Goal: Information Seeking & Learning: Learn about a topic

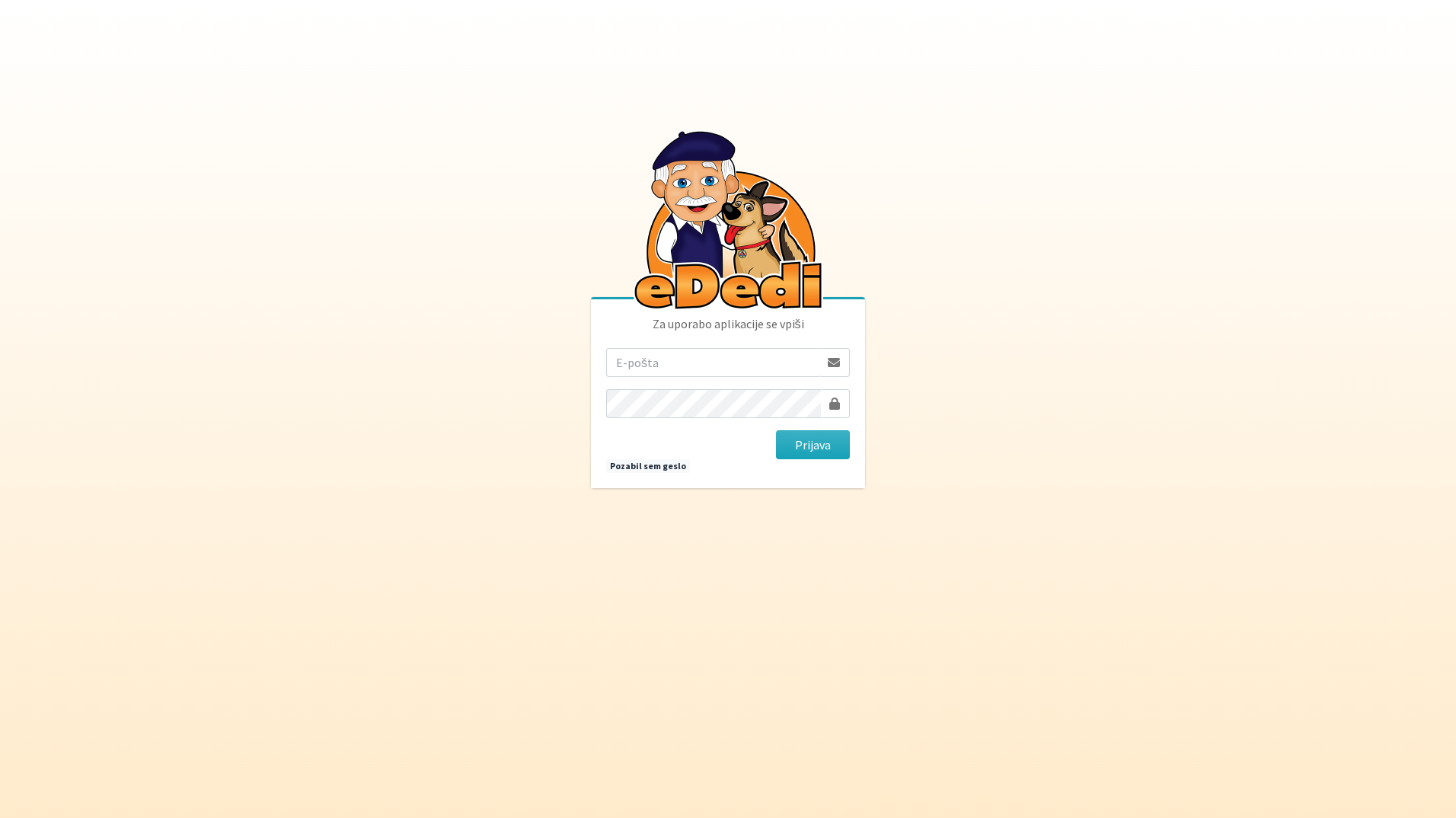
click at [681, 353] on input "email" at bounding box center [712, 362] width 213 height 29
type input "katja.skulj@erps.si"
click at [776, 430] on button "Prijava" at bounding box center [813, 445] width 74 height 29
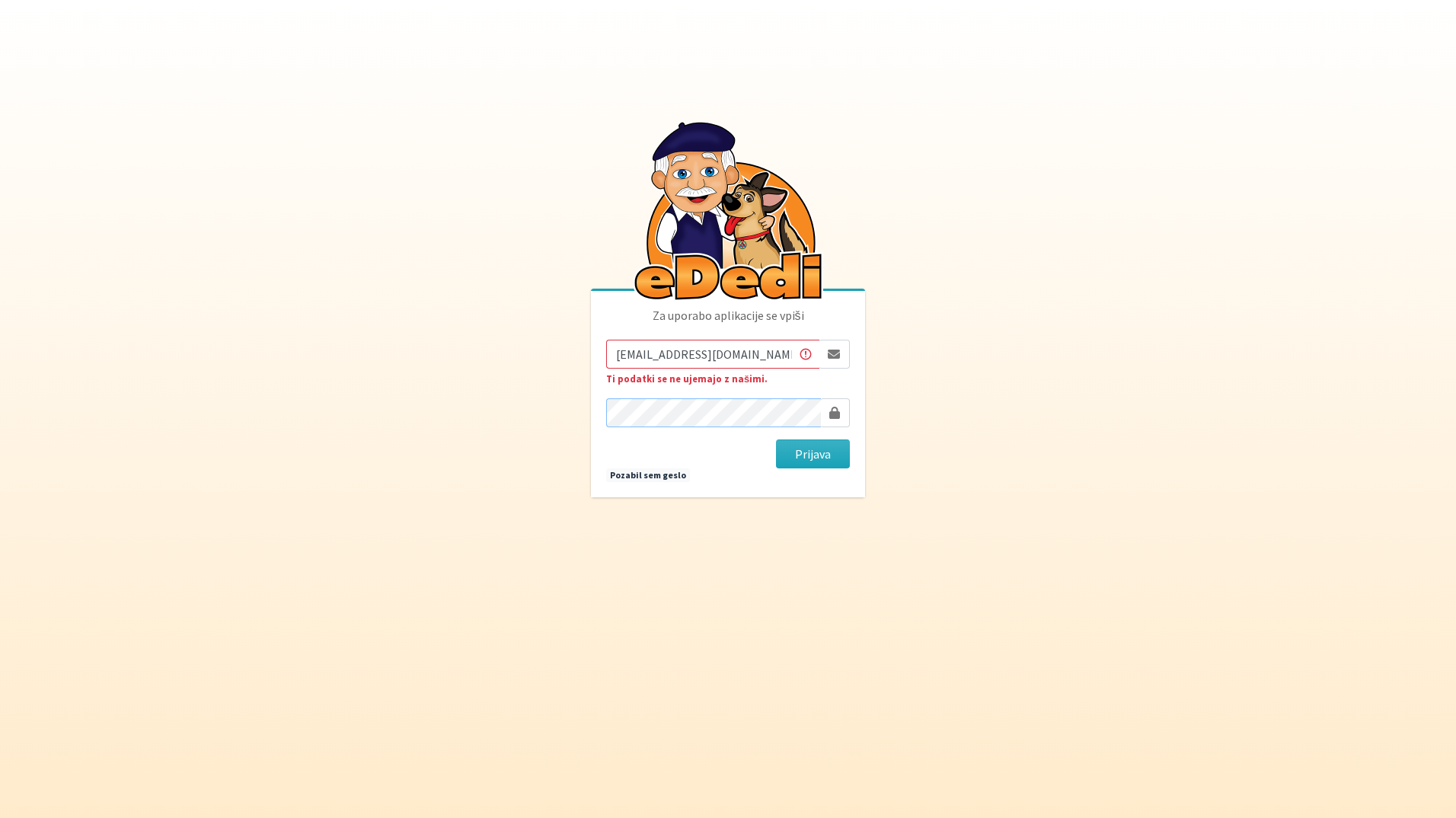
click at [776, 439] on button "Prijava" at bounding box center [813, 454] width 74 height 29
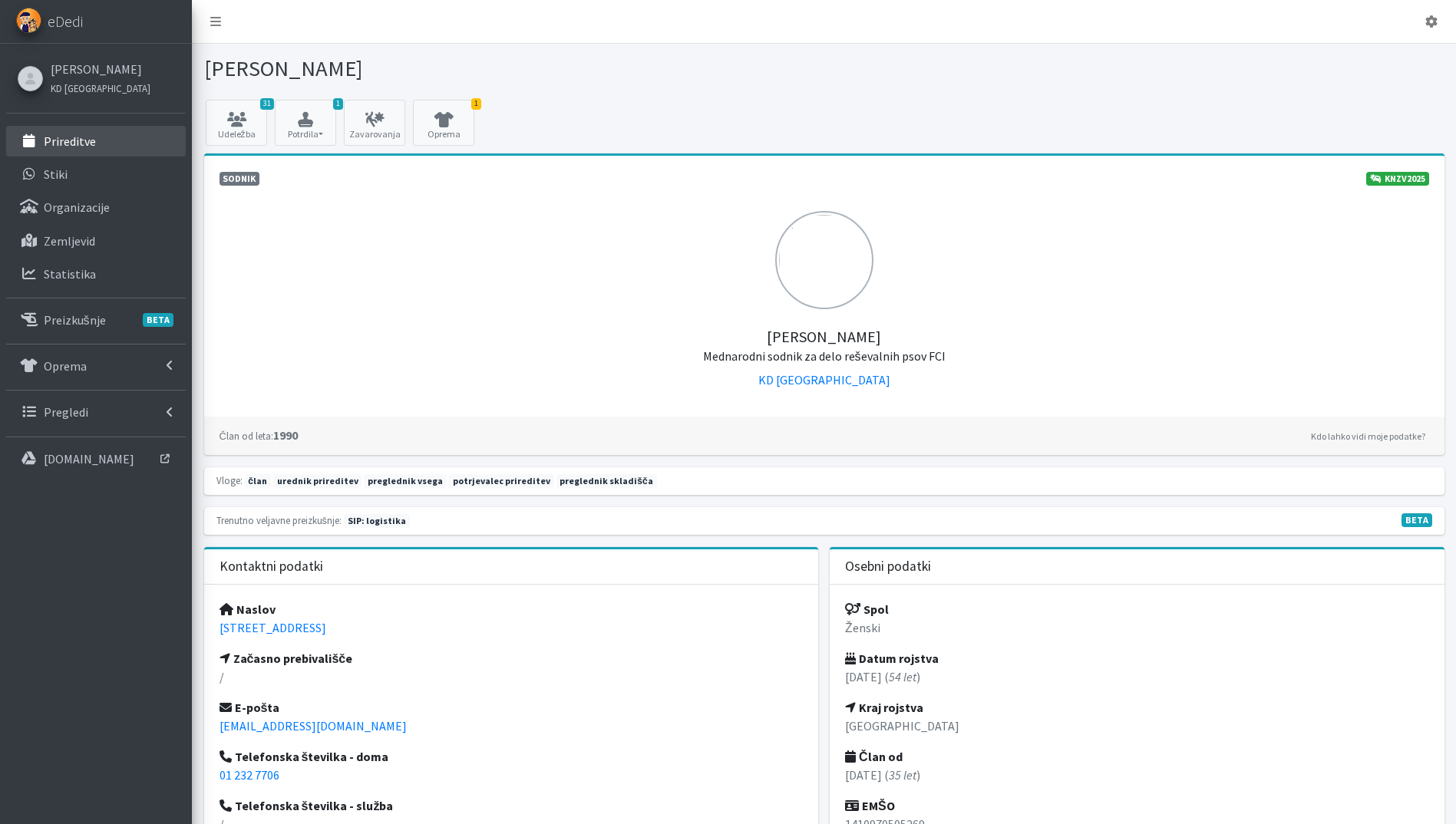
click at [56, 132] on link "Prireditve" at bounding box center [95, 141] width 179 height 30
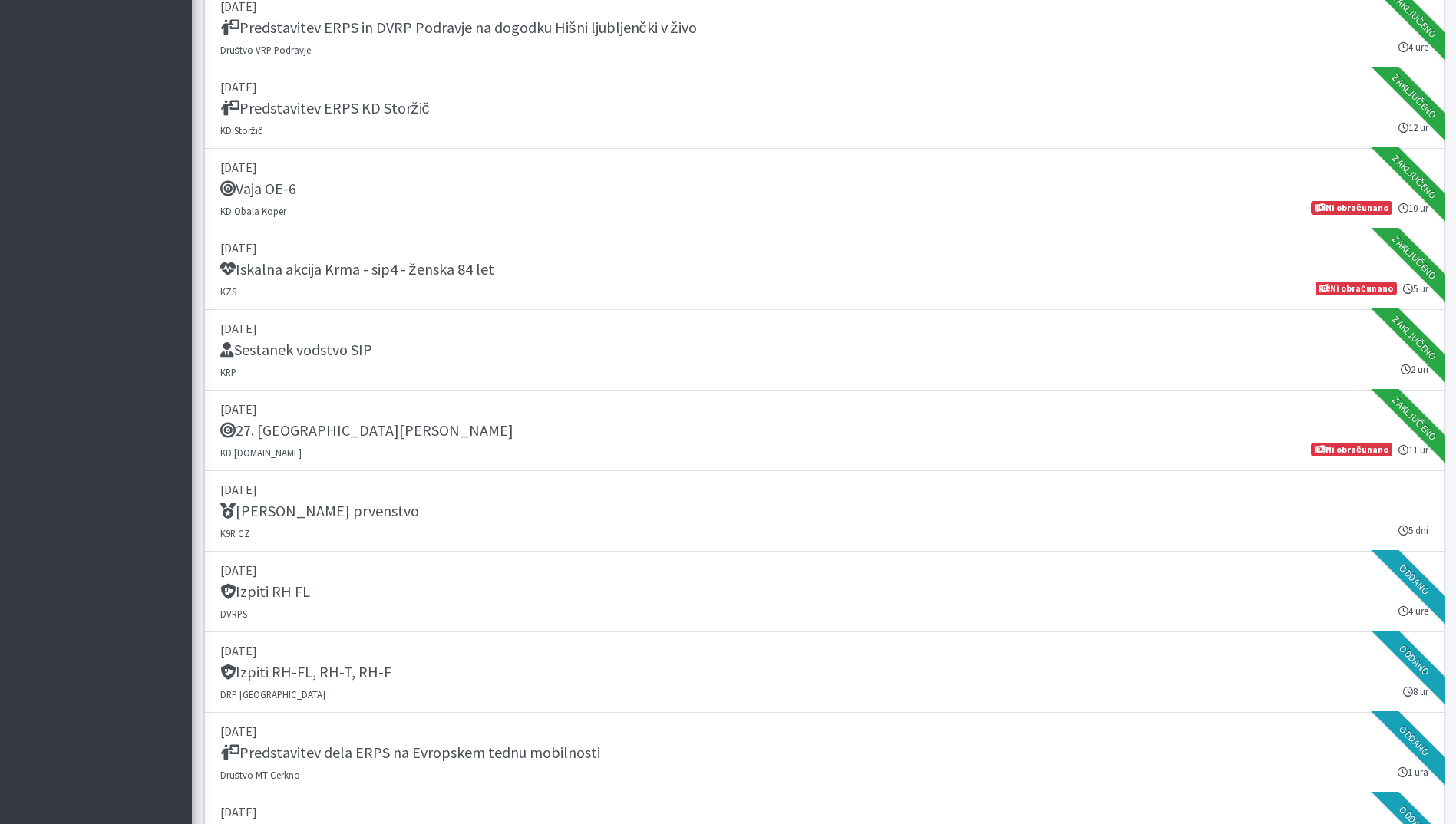
scroll to position [2302, 0]
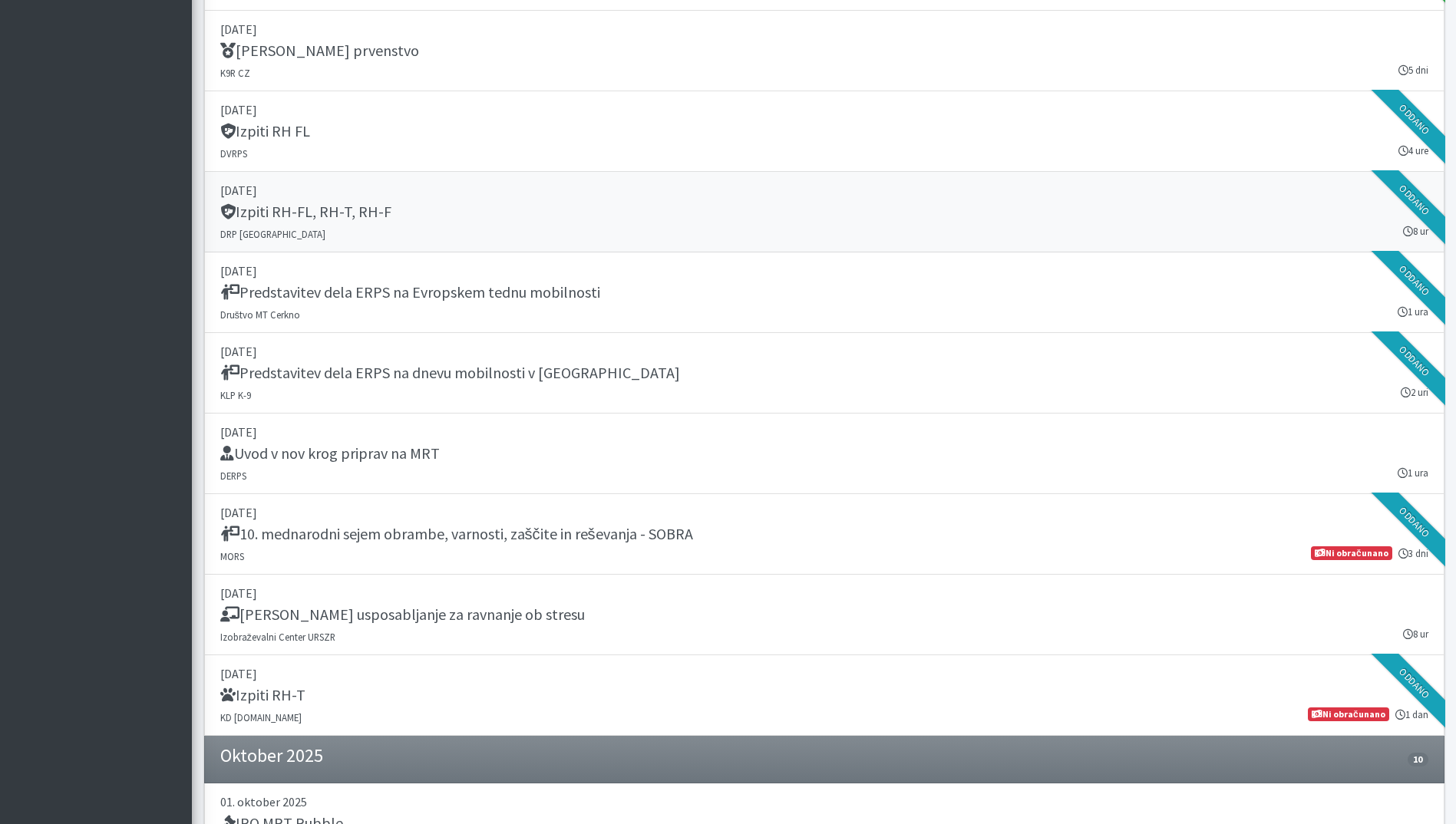
click at [360, 209] on h5 "Izpiti RH-FL, RH-T, RH-F" at bounding box center [305, 211] width 171 height 19
click at [580, 296] on h5 "Predstavitev dela ERPS na Evropskem tednu mobilnosti" at bounding box center [410, 292] width 380 height 19
click at [680, 710] on link "27. september 2025 Izpiti RH-T KD SAR.SI 1 dan Ni obračunano" at bounding box center [824, 695] width 1241 height 80
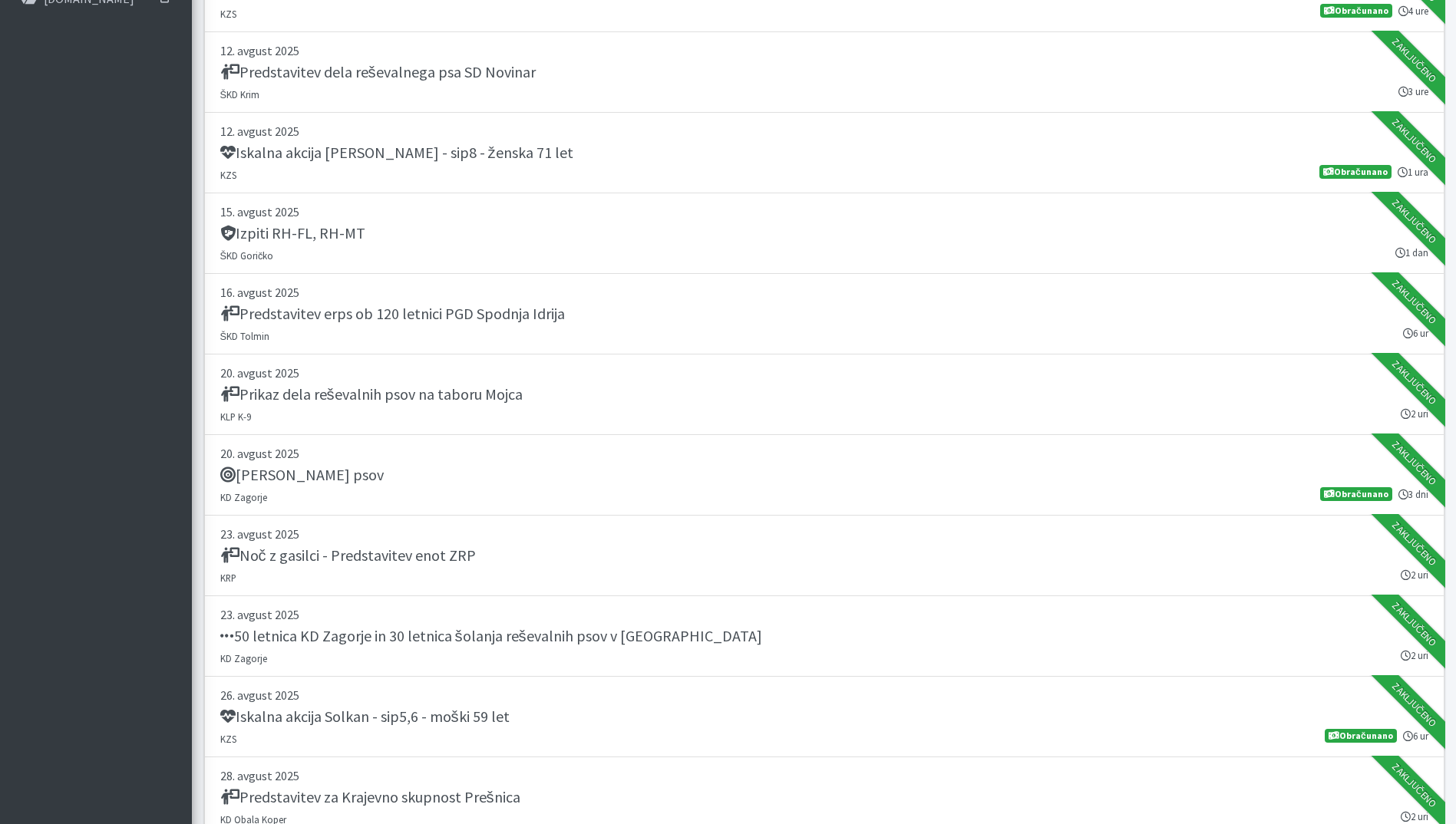
scroll to position [2762, 0]
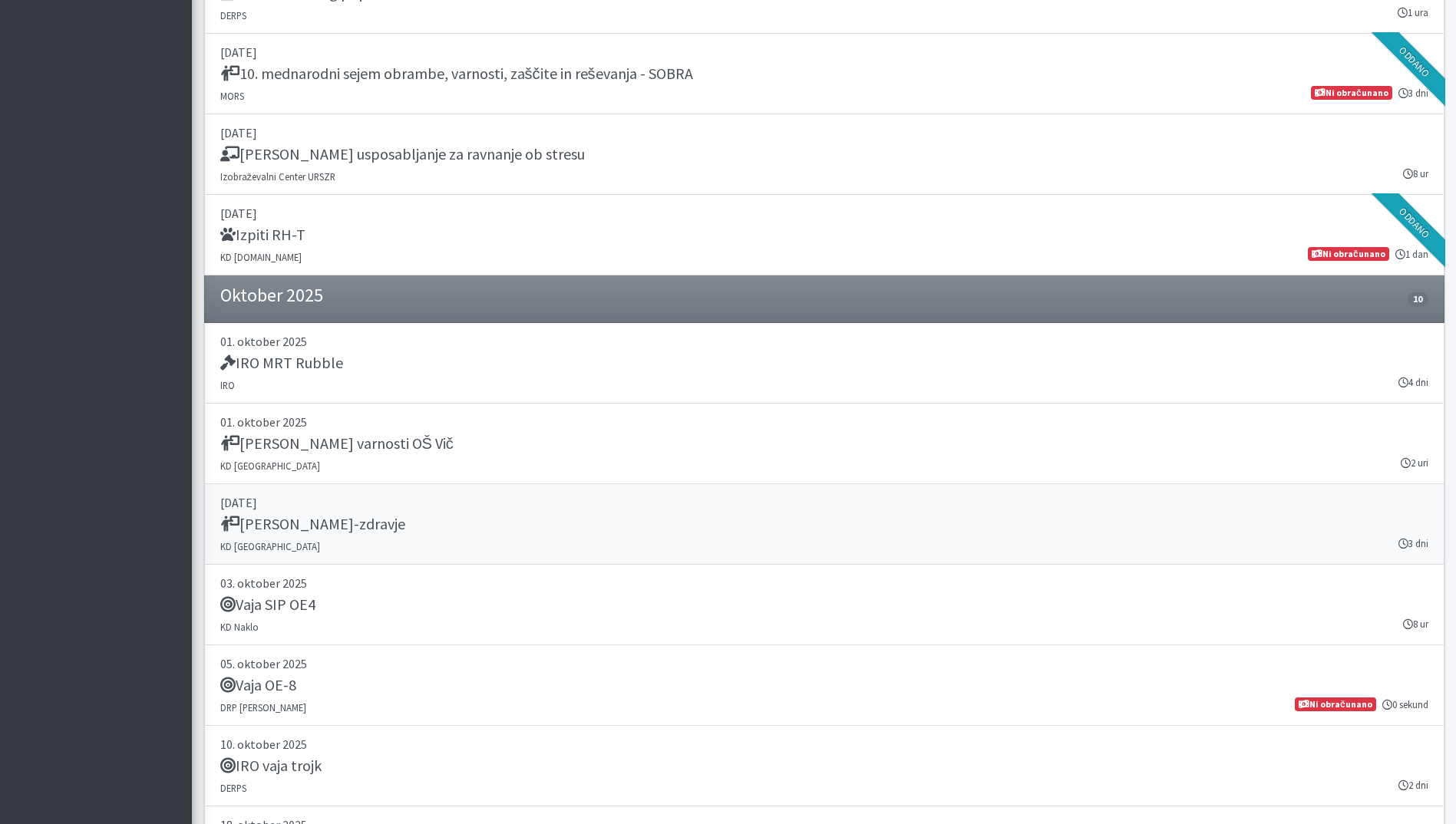
click at [435, 531] on div "Sejem narava-zdravje" at bounding box center [824, 526] width 1208 height 22
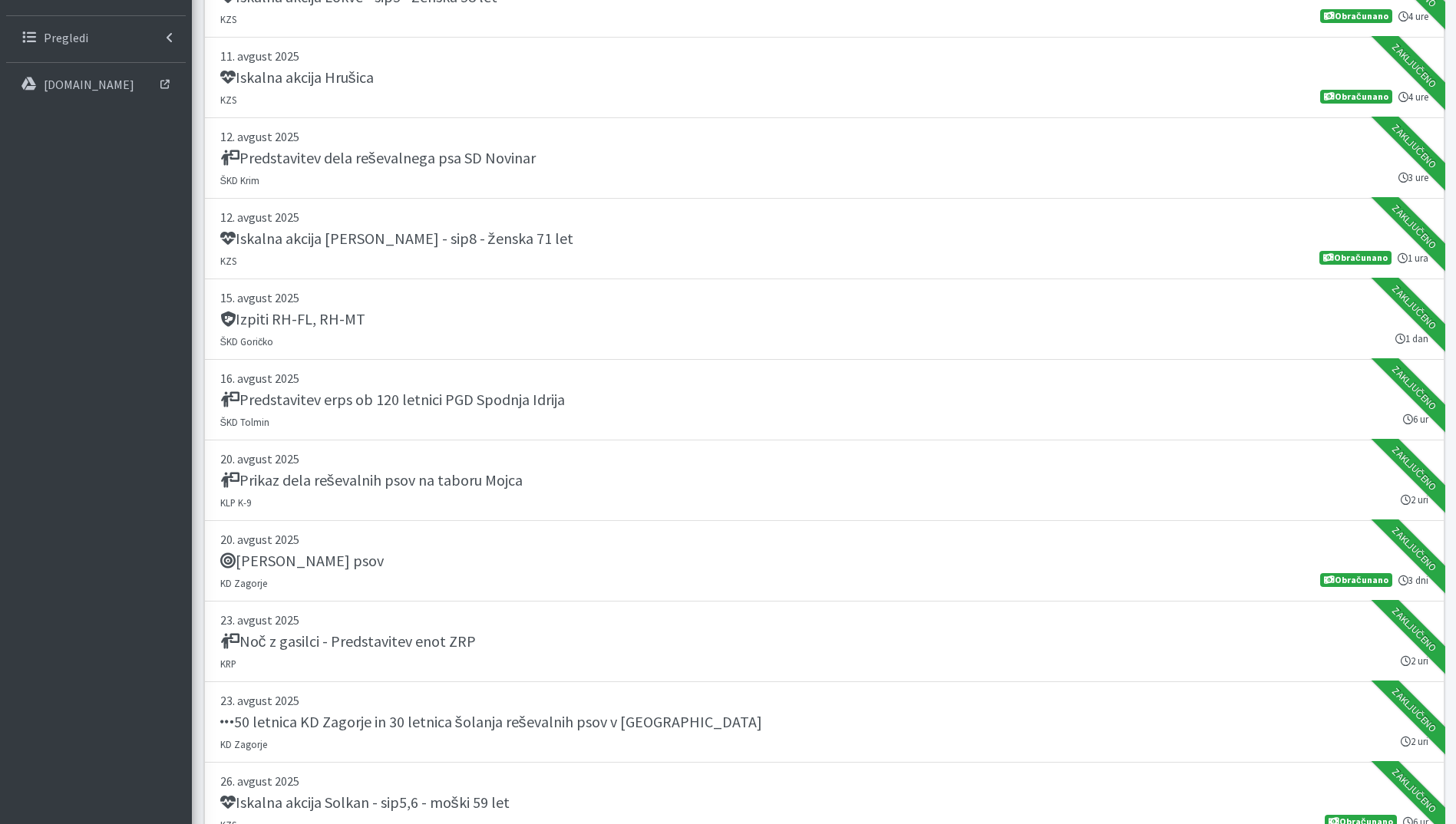
scroll to position [0, 0]
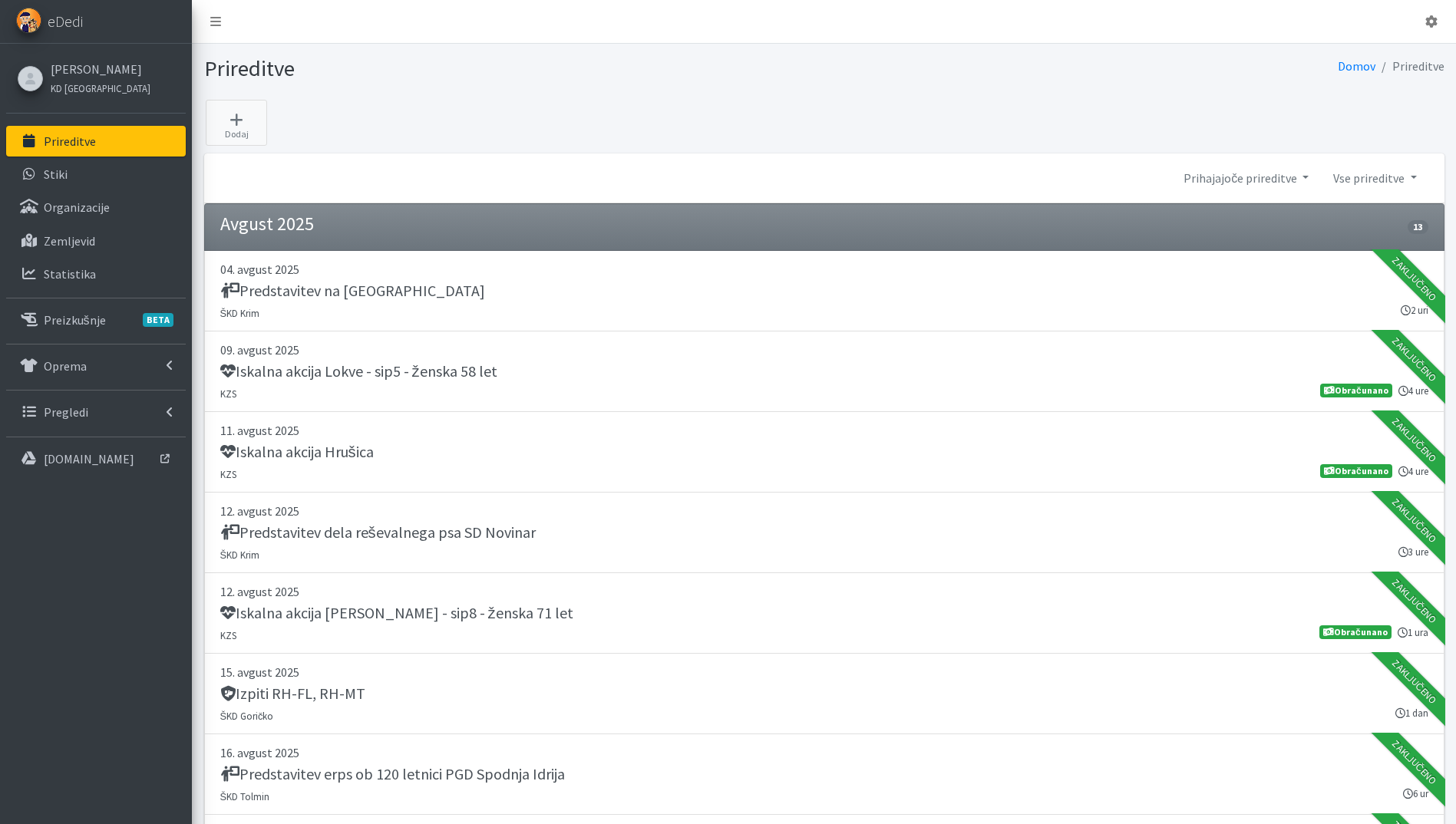
click at [87, 147] on p "Prireditve" at bounding box center [70, 141] width 52 height 16
click at [79, 68] on link "[PERSON_NAME]" at bounding box center [101, 69] width 100 height 19
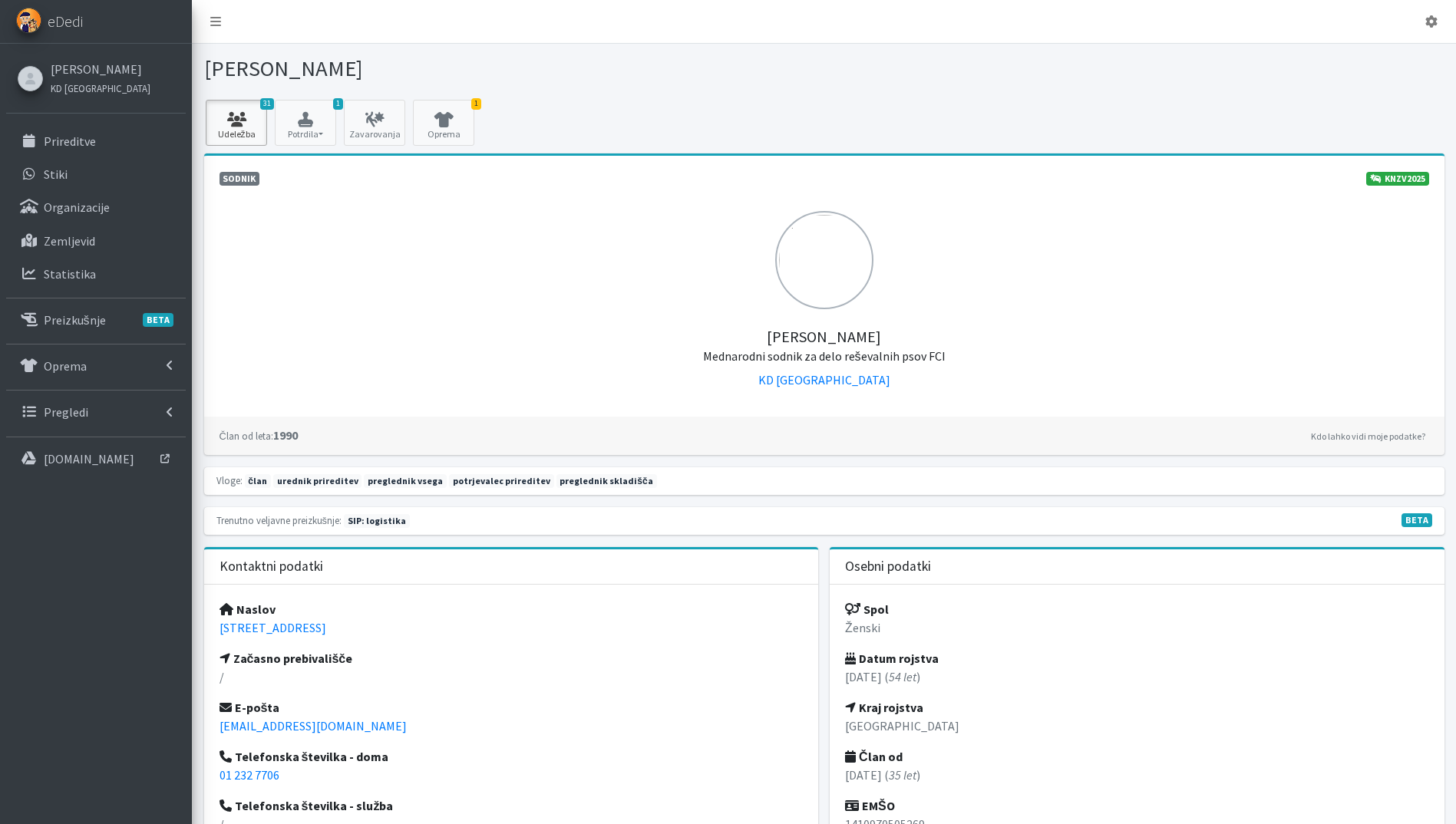
click at [245, 114] on icon at bounding box center [236, 119] width 52 height 16
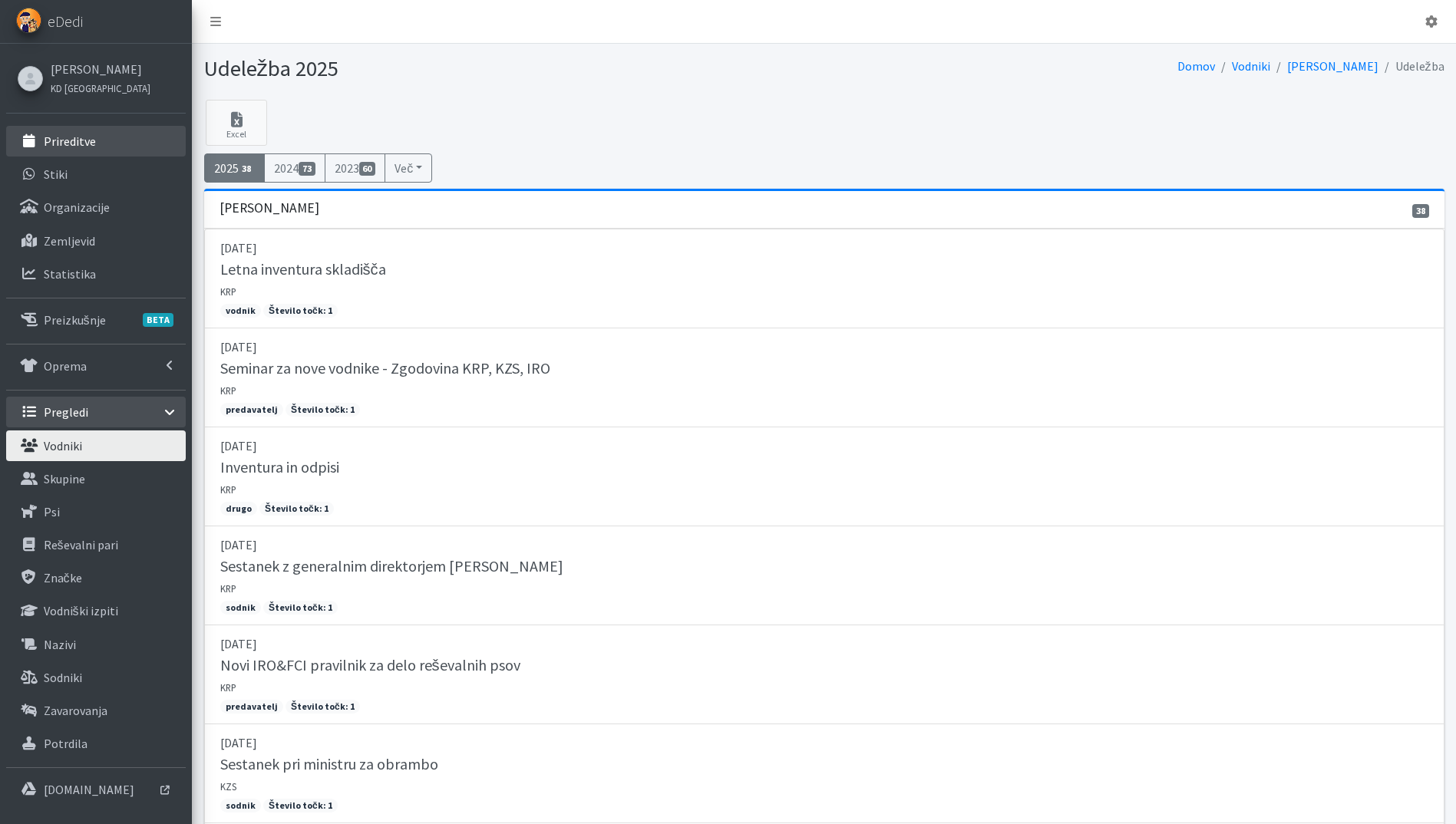
click at [113, 138] on link "Prireditve" at bounding box center [95, 141] width 179 height 30
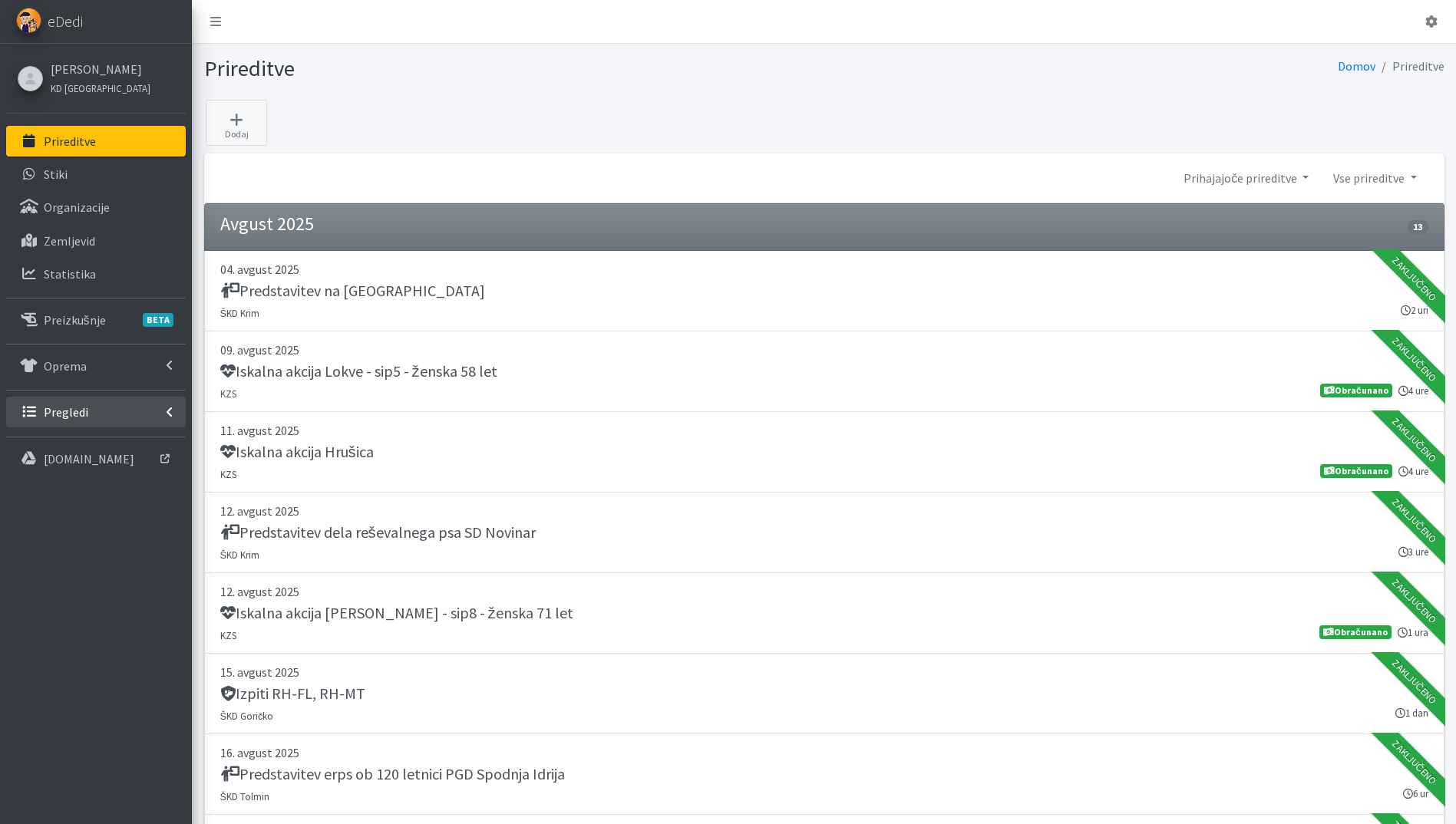
click at [93, 426] on link "Pregledi" at bounding box center [95, 411] width 179 height 30
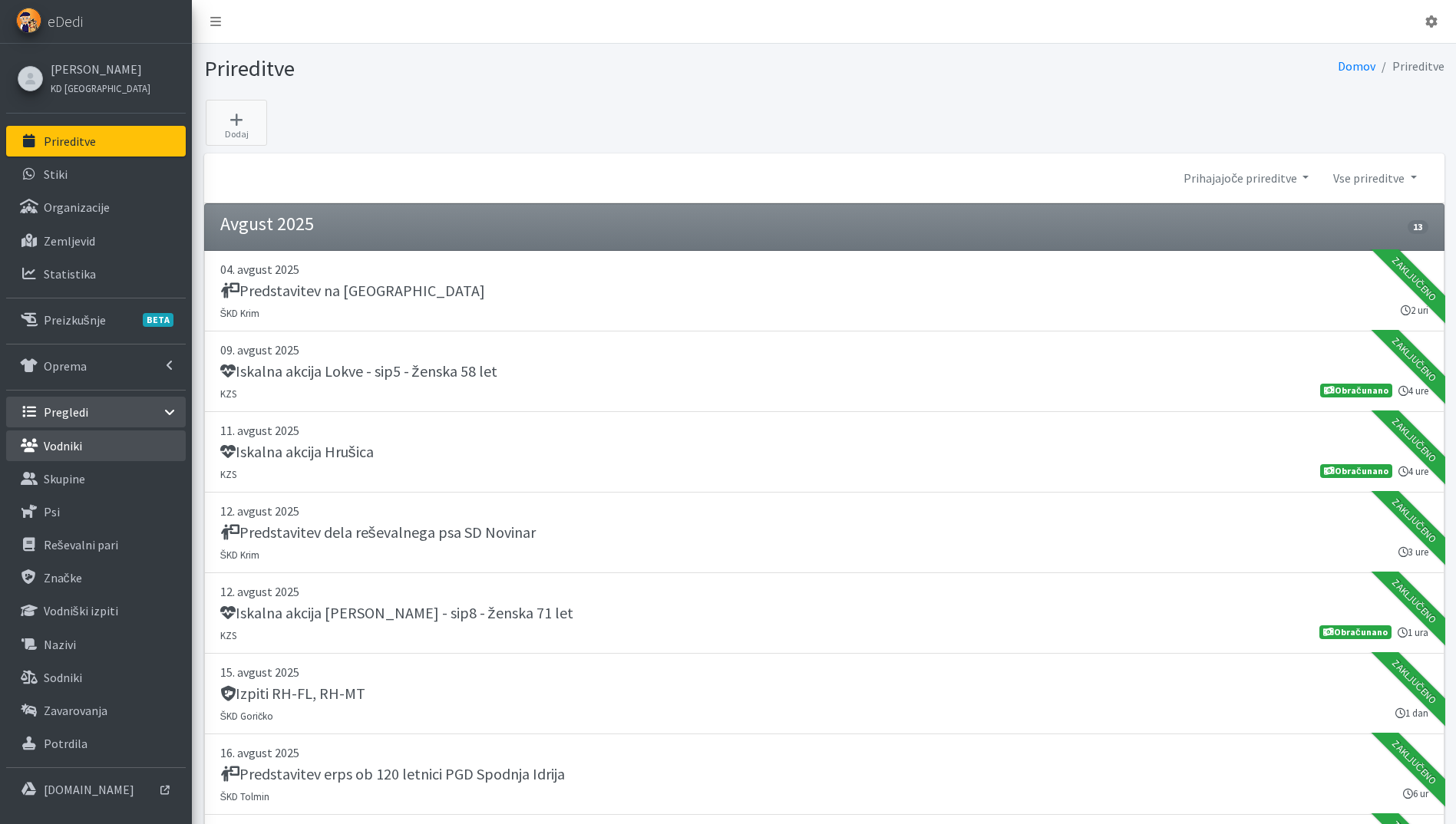
click at [85, 442] on link "Vodniki" at bounding box center [95, 445] width 179 height 30
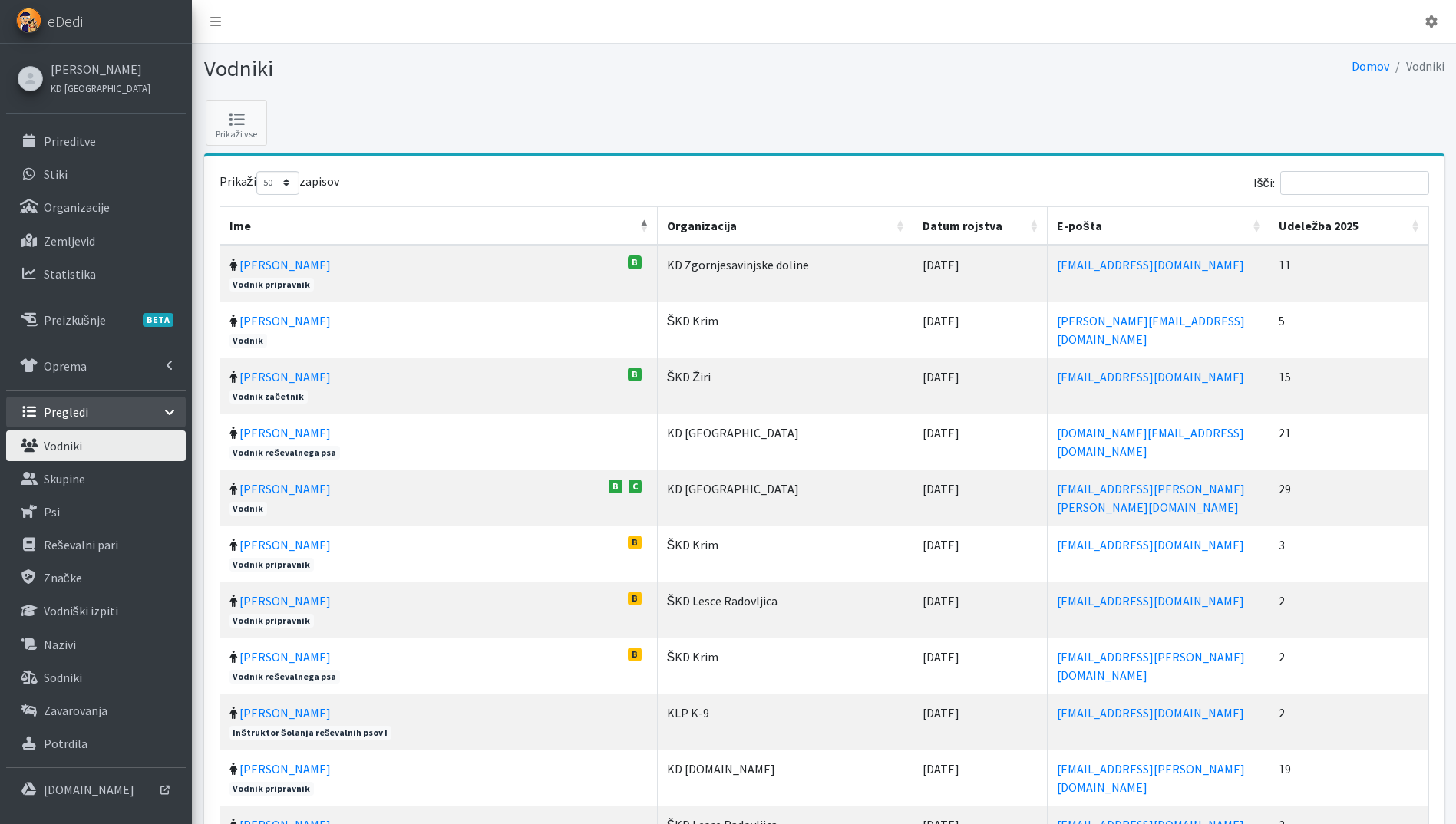
select select "50"
click at [81, 175] on link "Stiki" at bounding box center [95, 173] width 179 height 30
